Goal: Check status

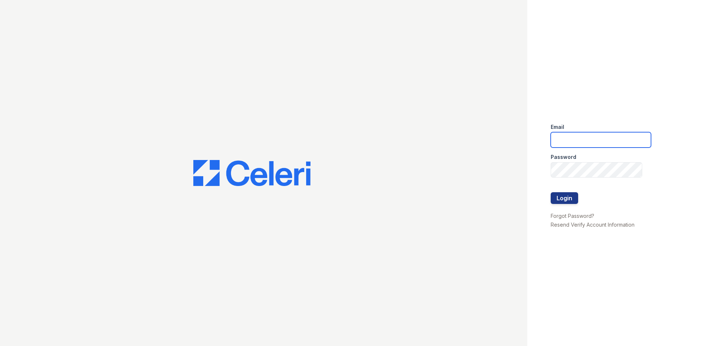
type input "[PERSON_NAME][EMAIL_ADDRESS][DOMAIN_NAME]"
click at [559, 191] on div at bounding box center [601, 185] width 100 height 15
click at [577, 195] on button "Login" at bounding box center [564, 198] width 27 height 12
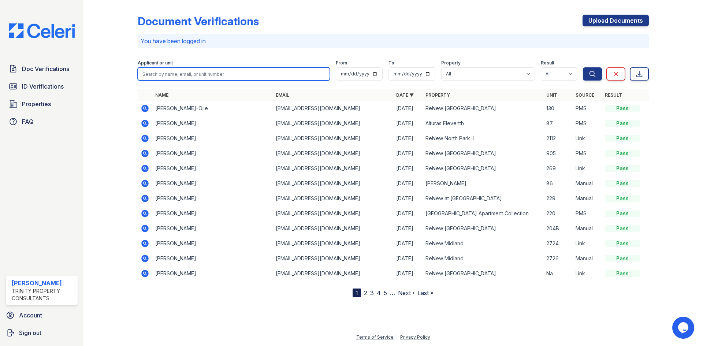
click at [201, 75] on input "search" at bounding box center [234, 73] width 192 height 13
type input "jordan walters"
click at [583, 67] on button "Search" at bounding box center [592, 73] width 19 height 13
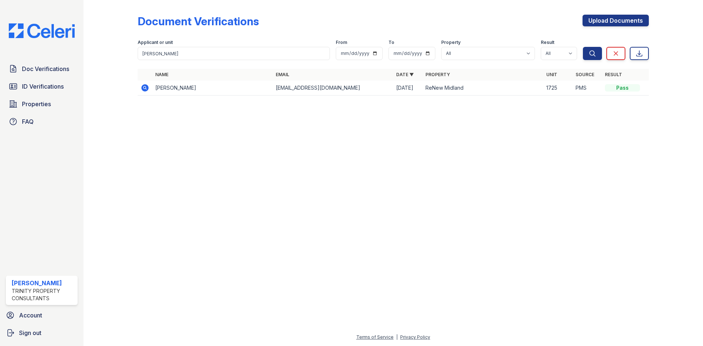
click at [147, 89] on icon at bounding box center [144, 87] width 7 height 7
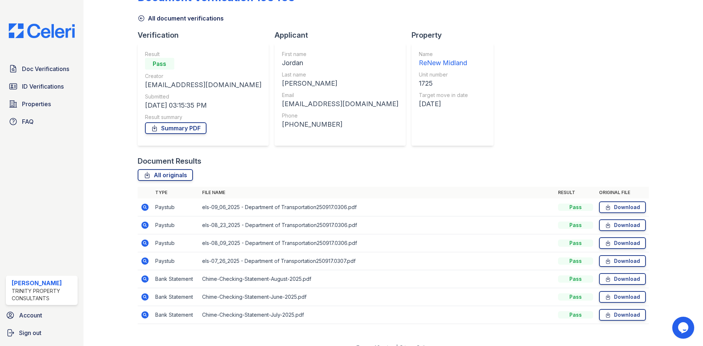
scroll to position [34, 0]
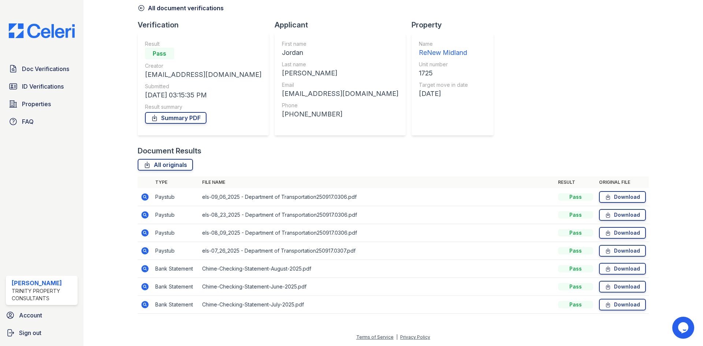
drag, startPoint x: 344, startPoint y: 160, endPoint x: 597, endPoint y: 79, distance: 264.9
click at [597, 79] on div "Document Verification 193463 All document verifications Verification Result Pas…" at bounding box center [393, 145] width 511 height 353
